Goal: Transaction & Acquisition: Purchase product/service

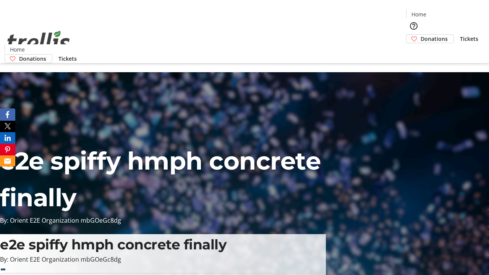
click at [420, 35] on span "Donations" at bounding box center [433, 39] width 27 height 8
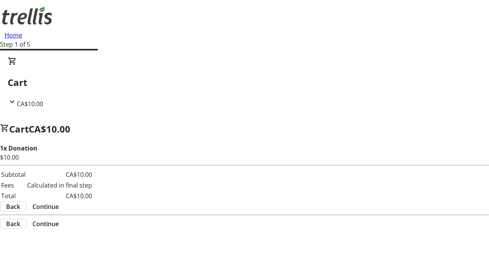
select select "CA"
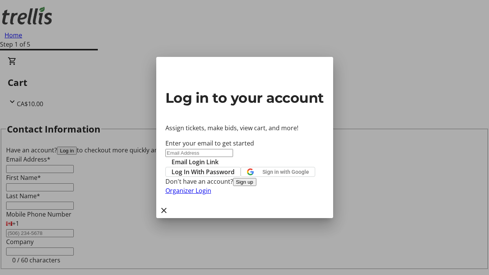
click at [256, 186] on button "Sign up" at bounding box center [244, 182] width 23 height 8
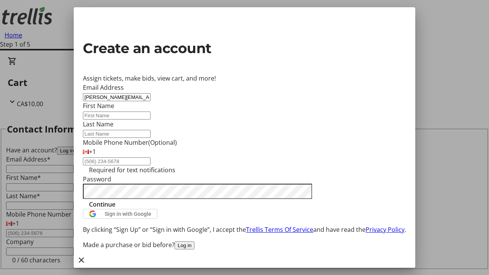
type input "[PERSON_NAME][EMAIL_ADDRESS][DOMAIN_NAME]"
type input "[PERSON_NAME]"
click at [115, 209] on span "Continue" at bounding box center [102, 204] width 26 height 9
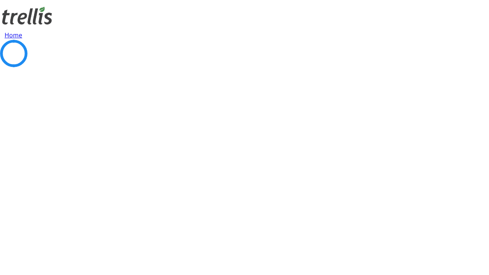
scroll to position [102, 0]
select select "BC"
select select "CA"
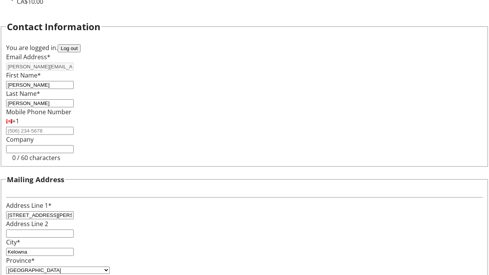
select select "BC"
select select "CA"
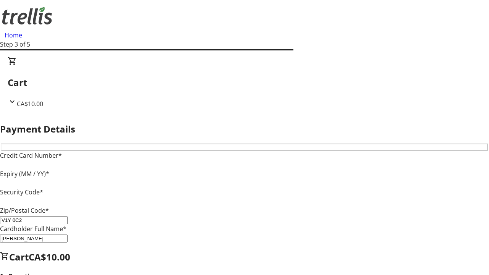
type input "V1Y 0C2"
